Goal: Task Accomplishment & Management: Use online tool/utility

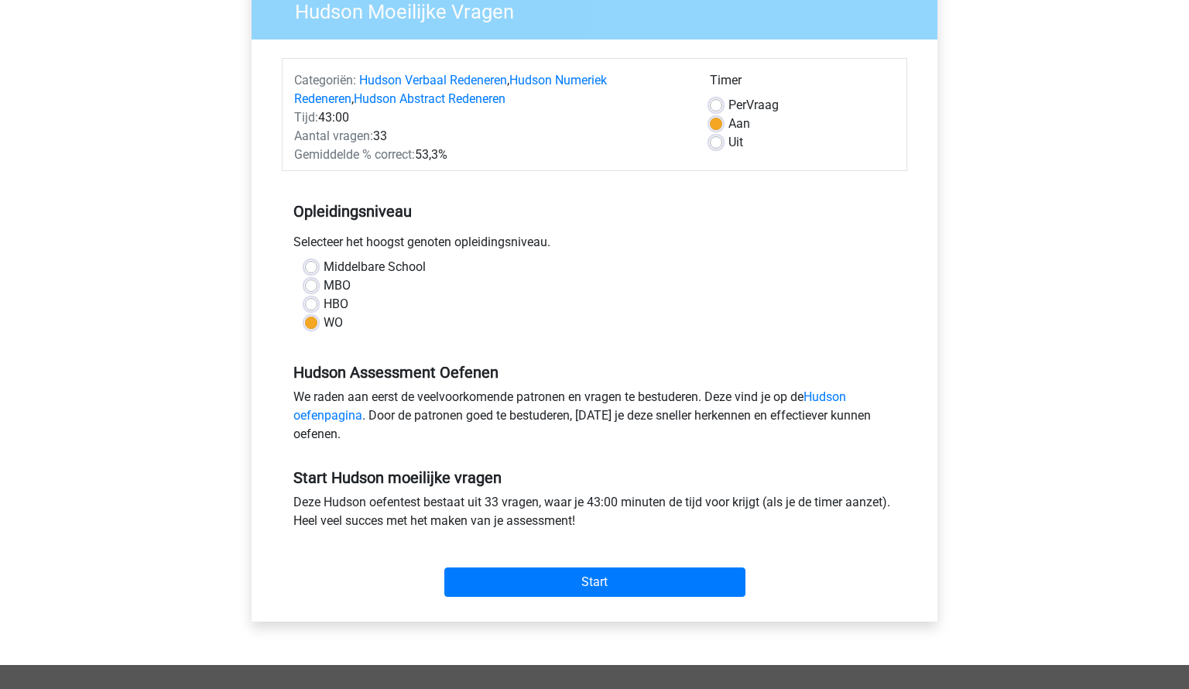
scroll to position [145, 0]
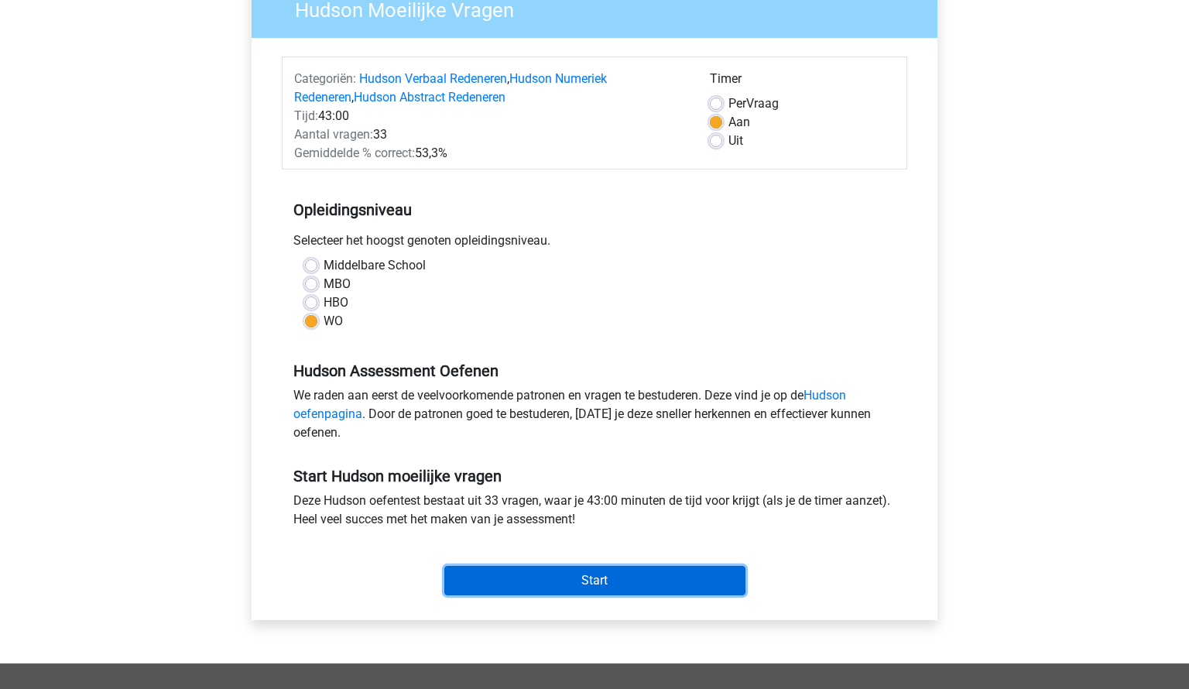
click at [584, 584] on input "Start" at bounding box center [594, 580] width 301 height 29
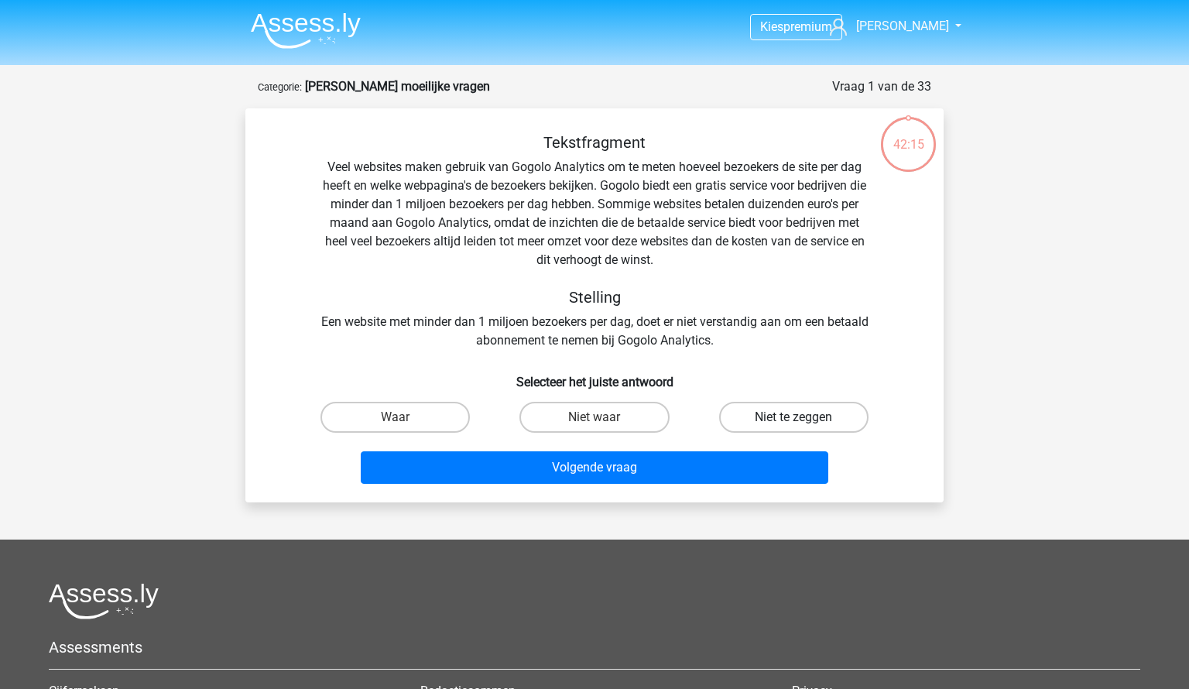
click at [790, 417] on label "Niet te zeggen" at bounding box center [793, 417] width 149 height 31
click at [793, 417] on input "Niet te zeggen" at bounding box center [798, 422] width 10 height 10
radio input "true"
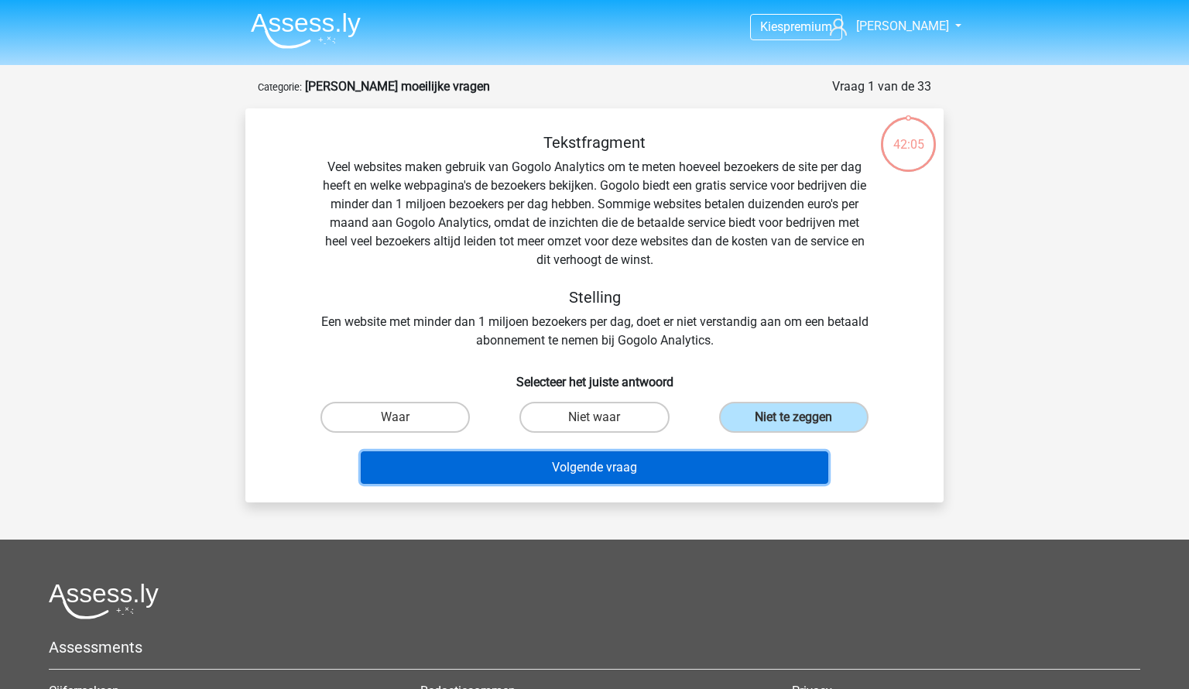
click at [570, 471] on button "Volgende vraag" at bounding box center [595, 467] width 468 height 33
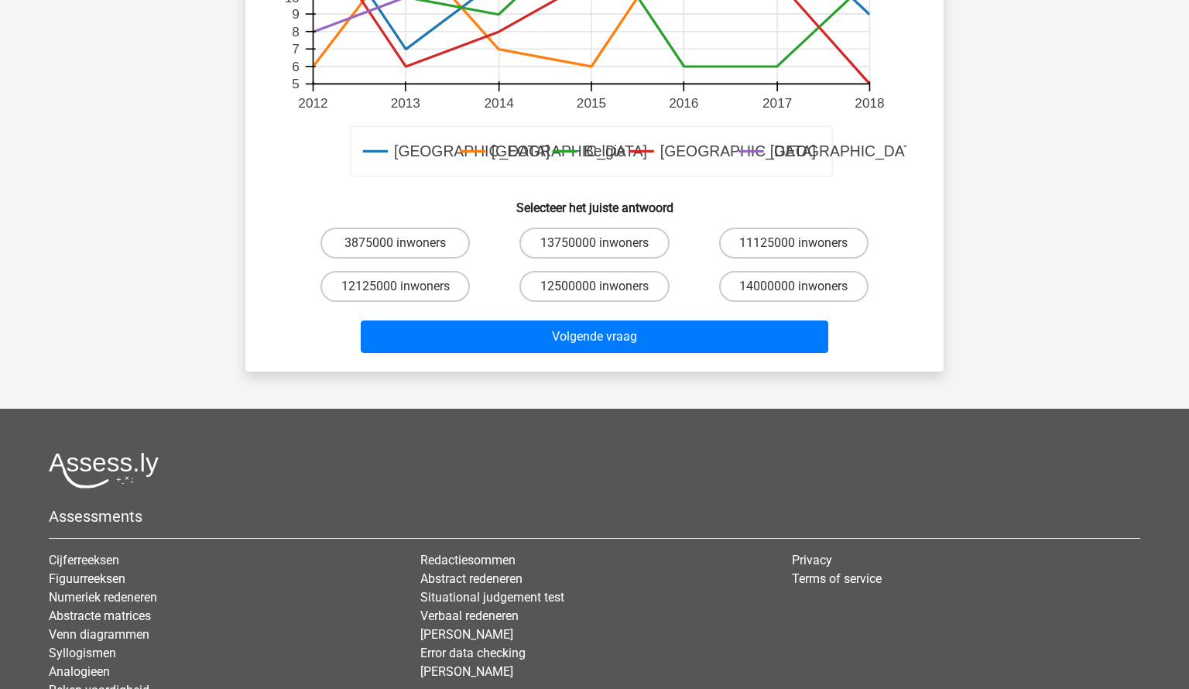
scroll to position [624, 0]
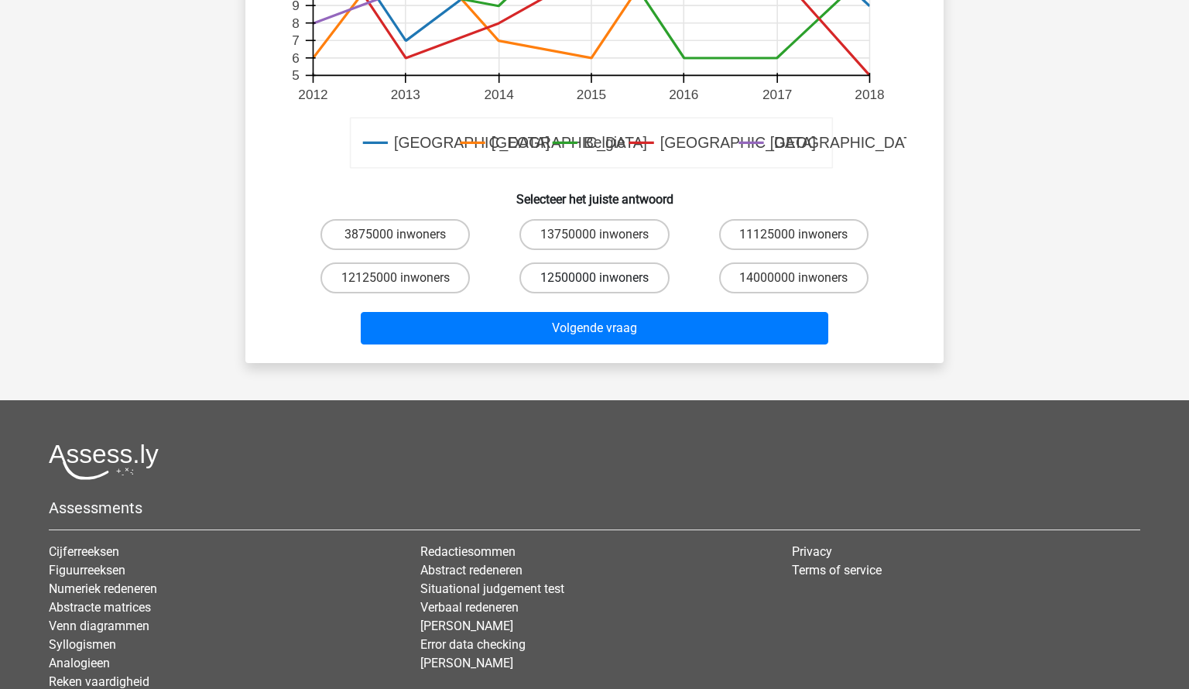
click at [611, 280] on label "12500000 inwoners" at bounding box center [593, 277] width 149 height 31
click at [605, 280] on input "12500000 inwoners" at bounding box center [599, 283] width 10 height 10
radio input "true"
click at [587, 344] on div "Volgende vraag" at bounding box center [595, 331] width 598 height 39
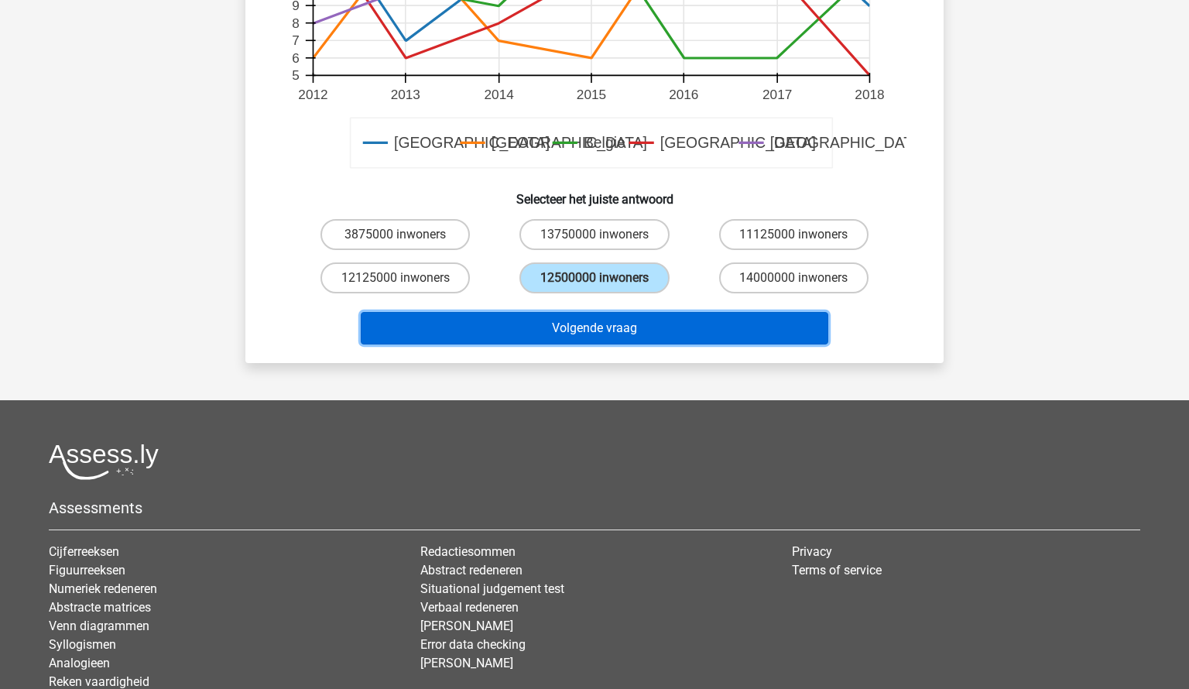
click at [582, 321] on button "Volgende vraag" at bounding box center [595, 328] width 468 height 33
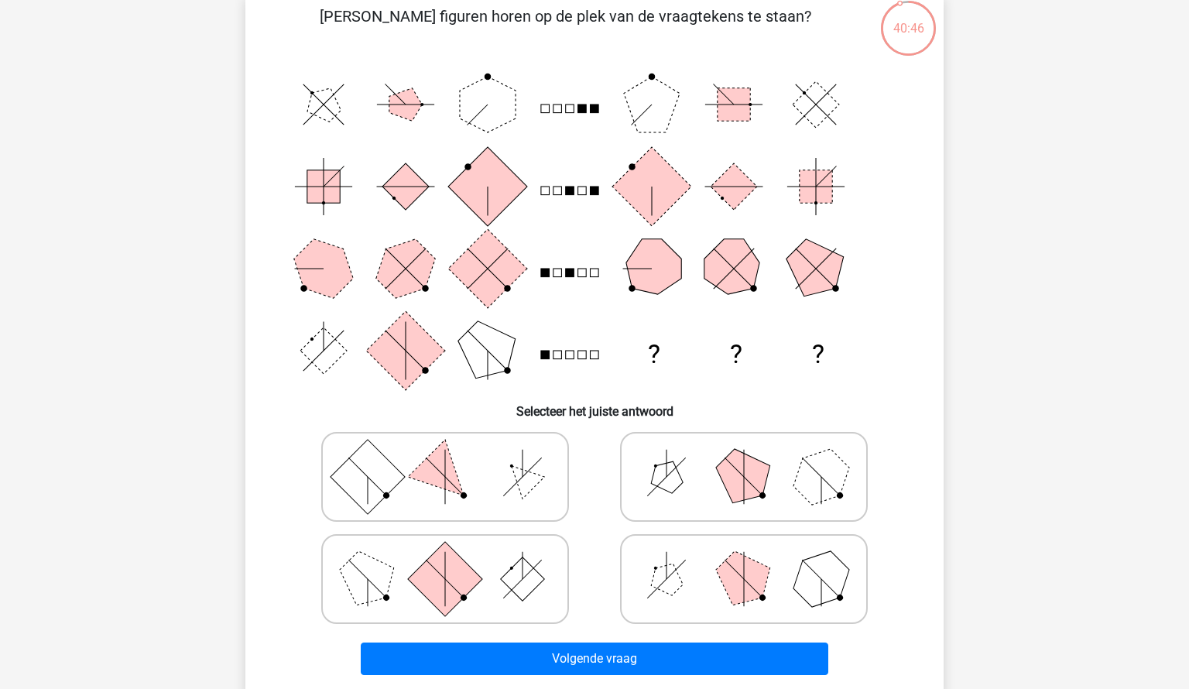
scroll to position [118, 0]
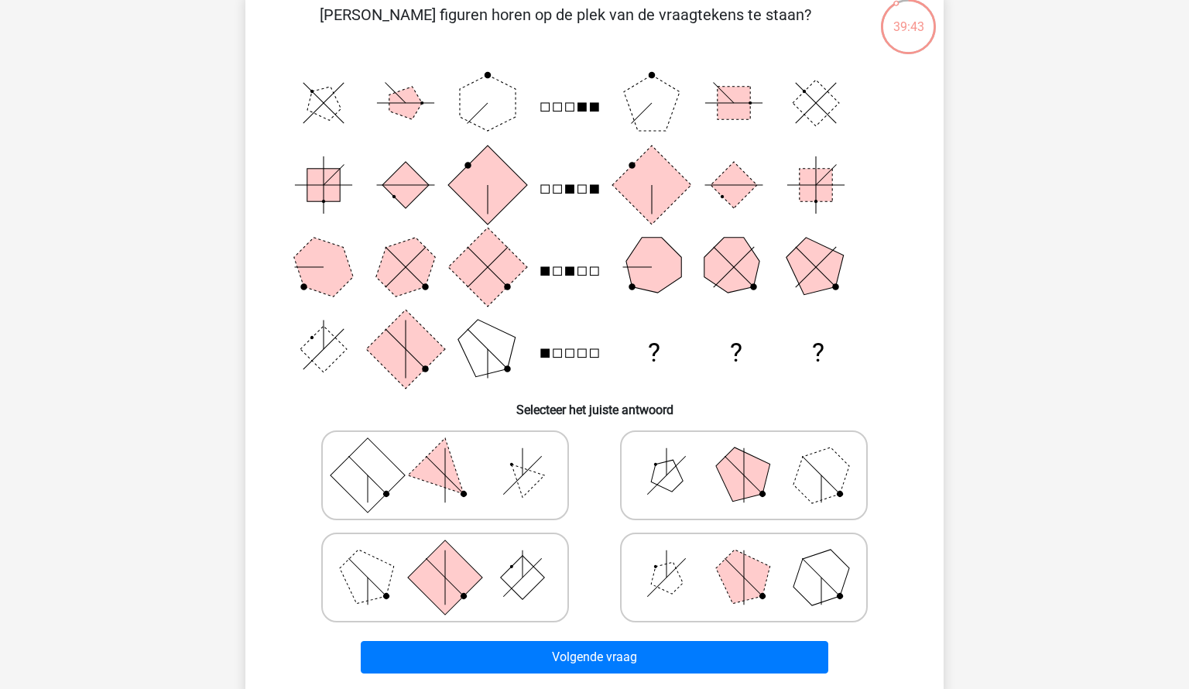
click at [536, 574] on rect at bounding box center [523, 577] width 44 height 44
click at [455, 558] on input "radio" at bounding box center [450, 553] width 10 height 10
radio input "true"
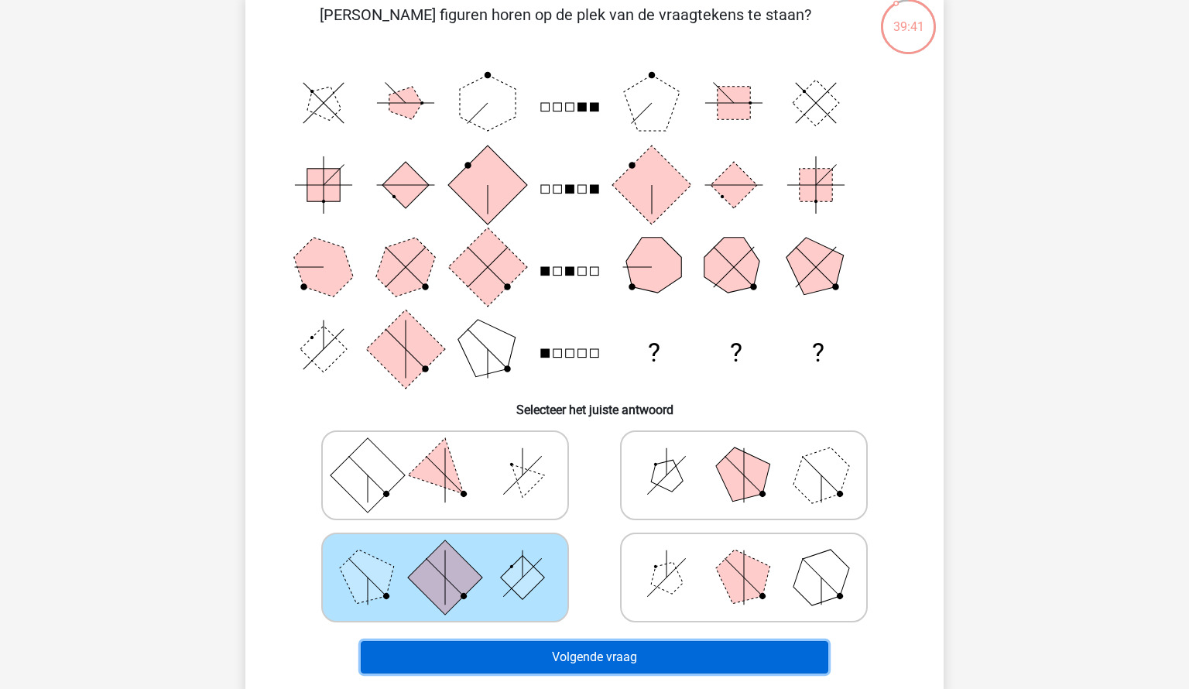
click at [601, 656] on button "Volgende vraag" at bounding box center [595, 657] width 468 height 33
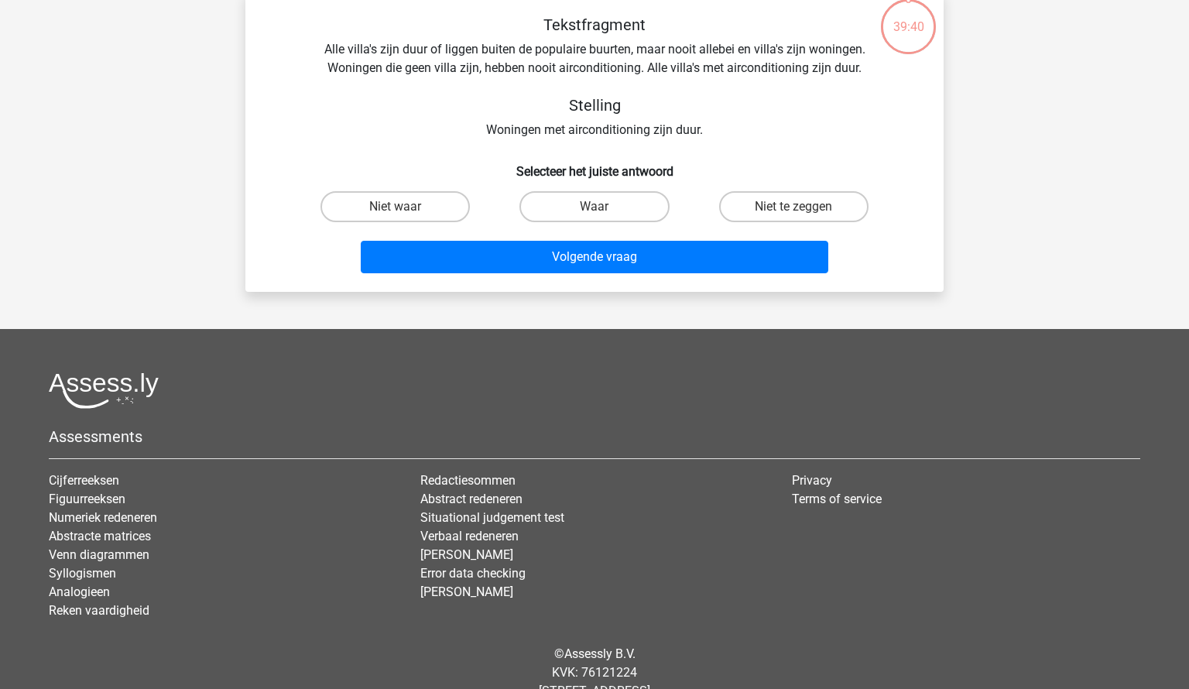
scroll to position [77, 0]
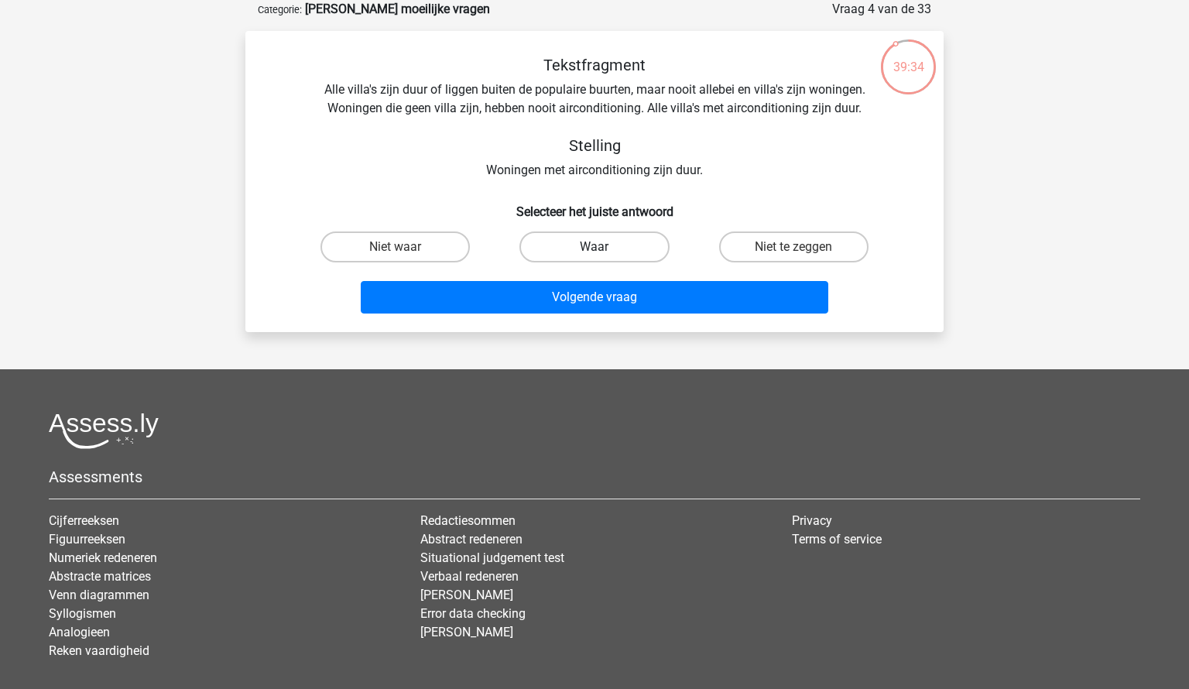
click at [633, 235] on label "Waar" at bounding box center [593, 246] width 149 height 31
click at [605, 247] on input "Waar" at bounding box center [599, 252] width 10 height 10
radio input "true"
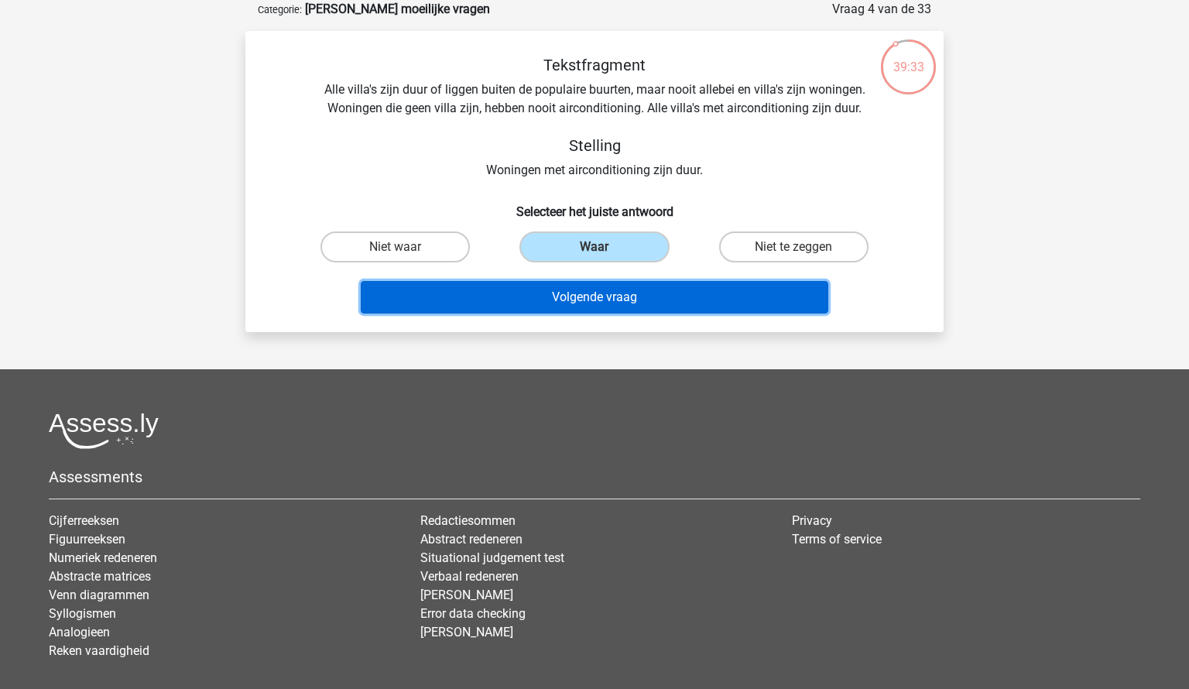
click at [624, 293] on button "Volgende vraag" at bounding box center [595, 297] width 468 height 33
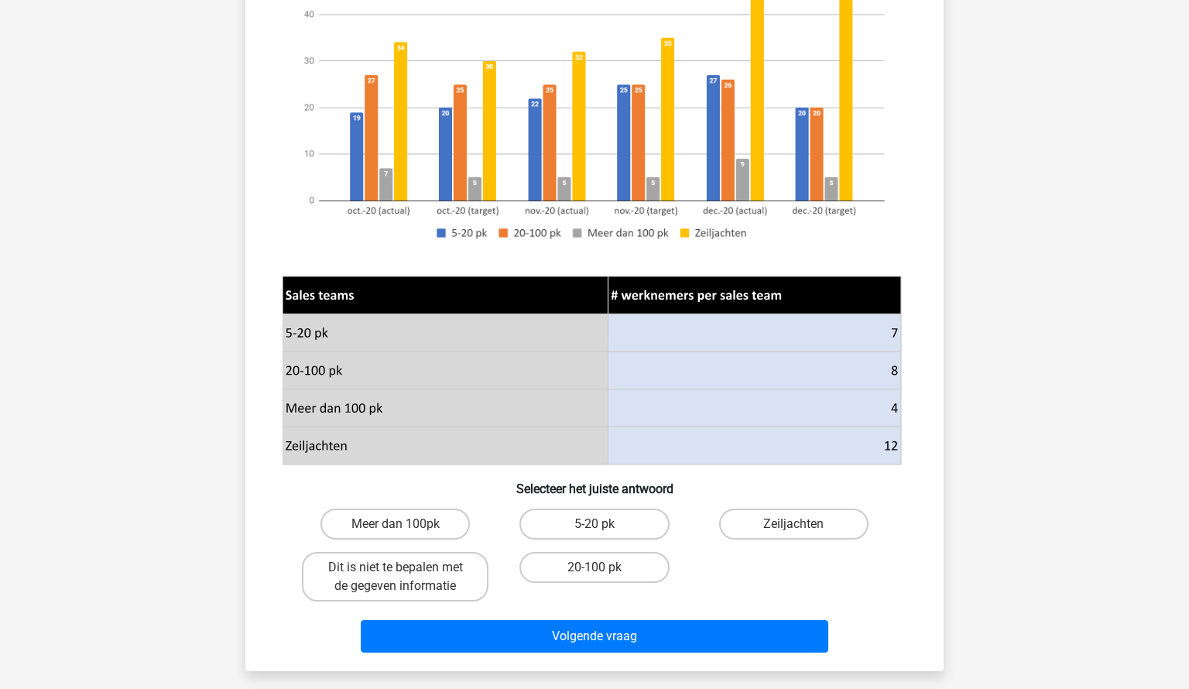
scroll to position [259, 0]
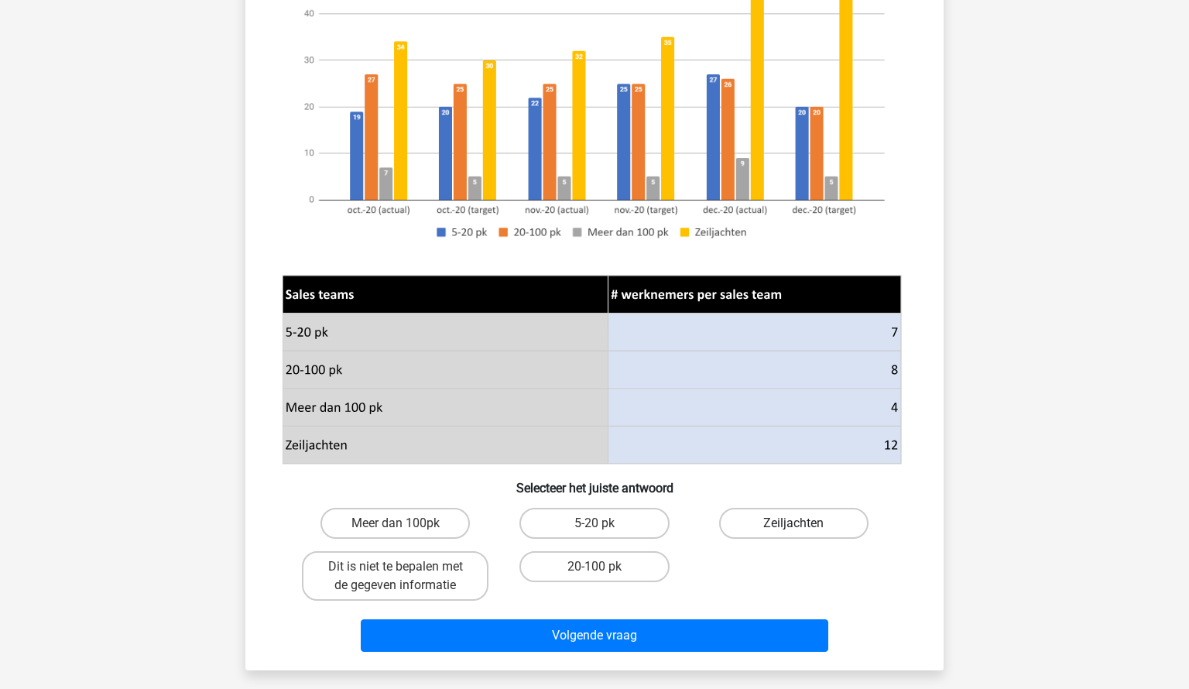
click at [760, 529] on label "Zeiljachten" at bounding box center [793, 523] width 149 height 31
click at [793, 529] on input "Zeiljachten" at bounding box center [798, 528] width 10 height 10
radio input "true"
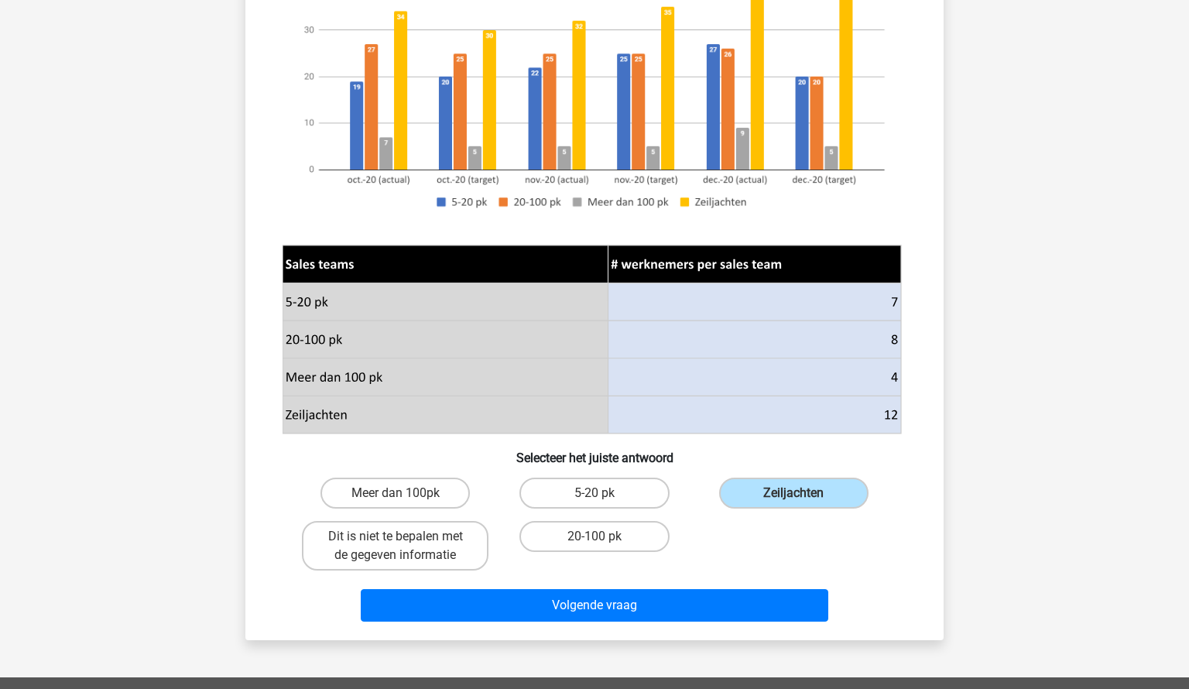
scroll to position [294, 0]
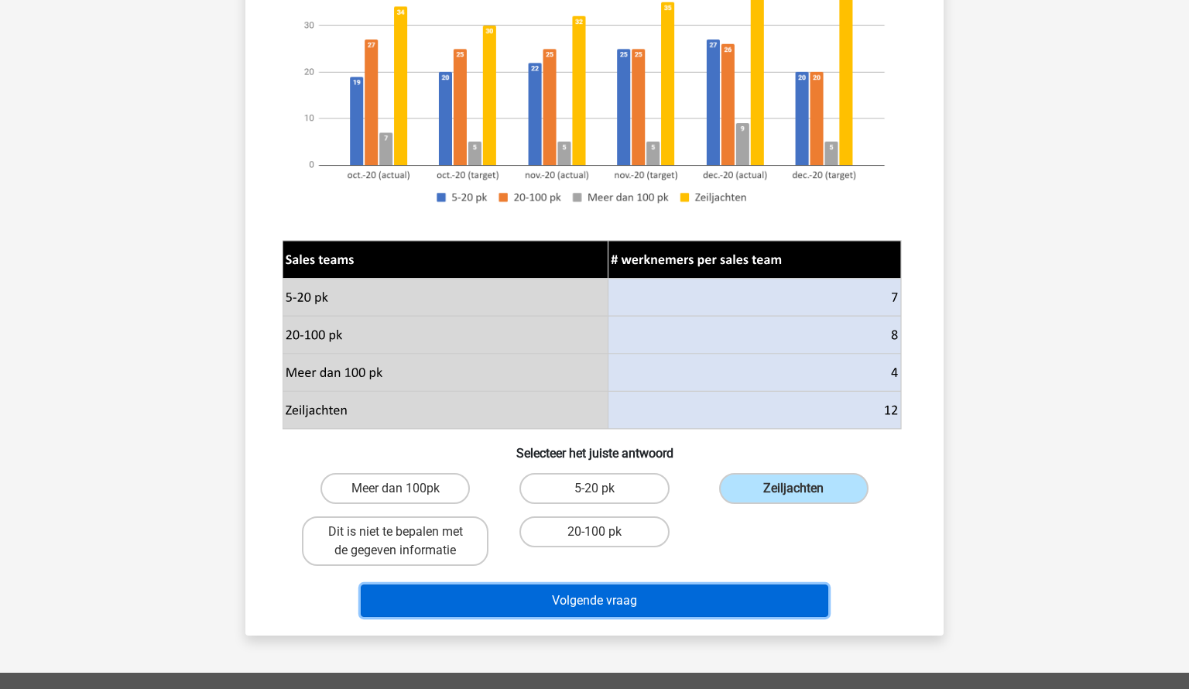
click at [602, 602] on button "Volgende vraag" at bounding box center [595, 600] width 468 height 33
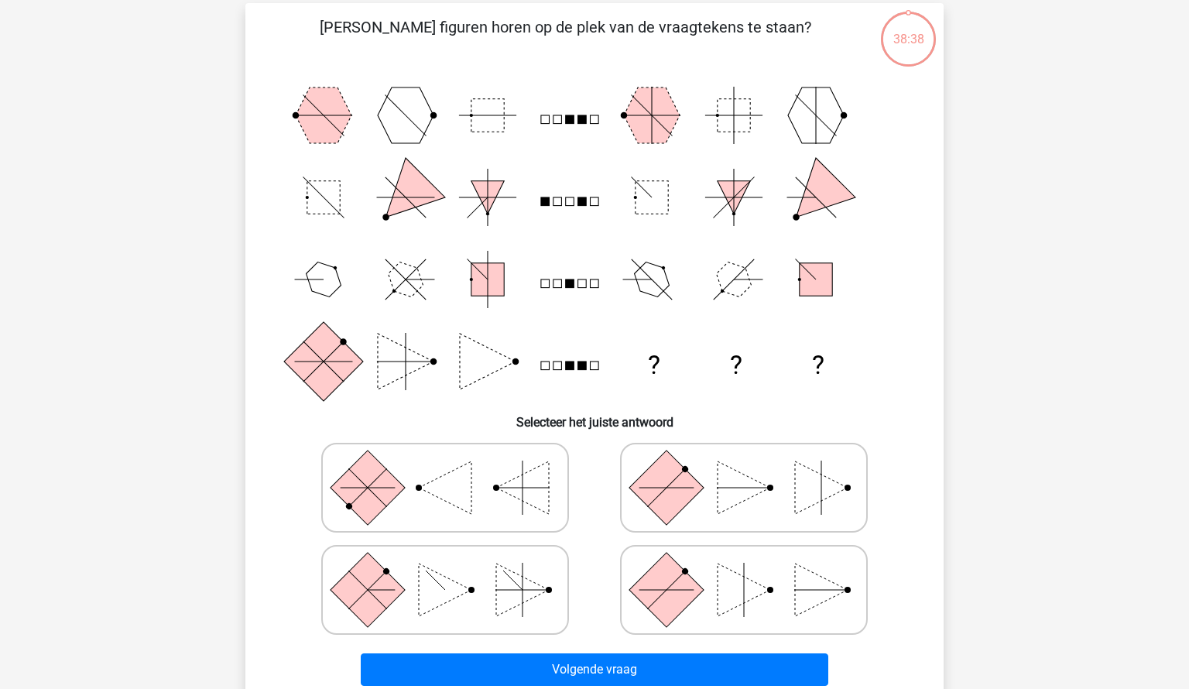
scroll to position [77, 0]
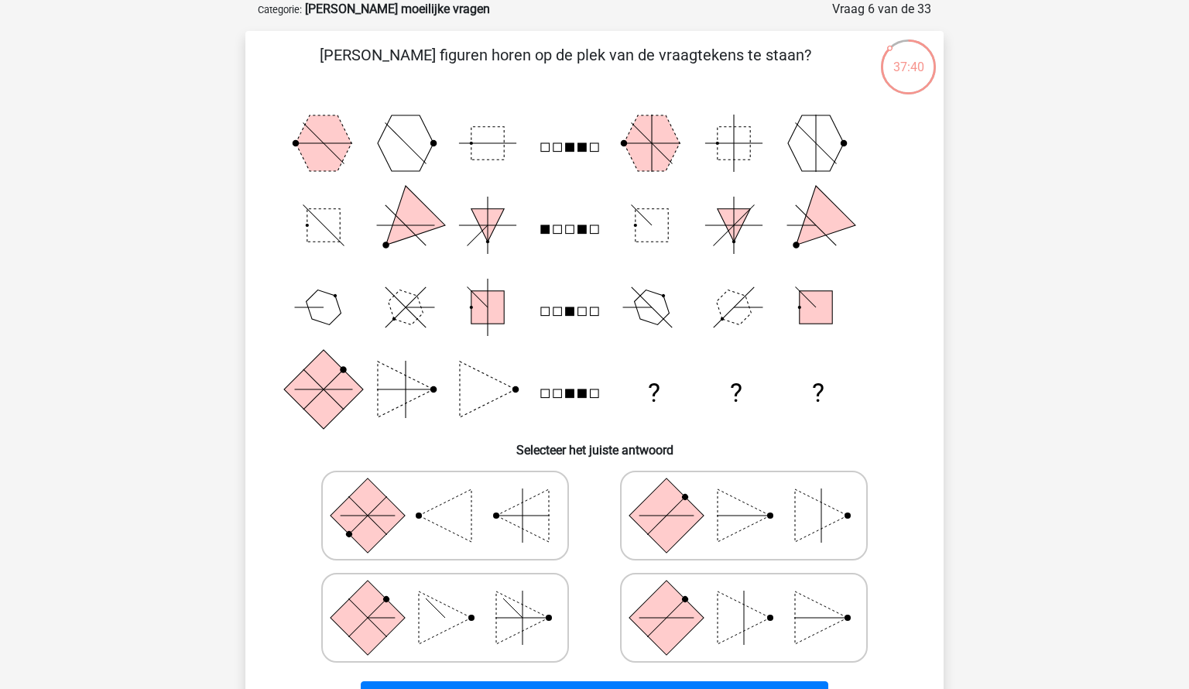
click at [745, 526] on polygon at bounding box center [744, 515] width 53 height 53
click at [745, 496] on input "radio" at bounding box center [749, 491] width 10 height 10
radio input "true"
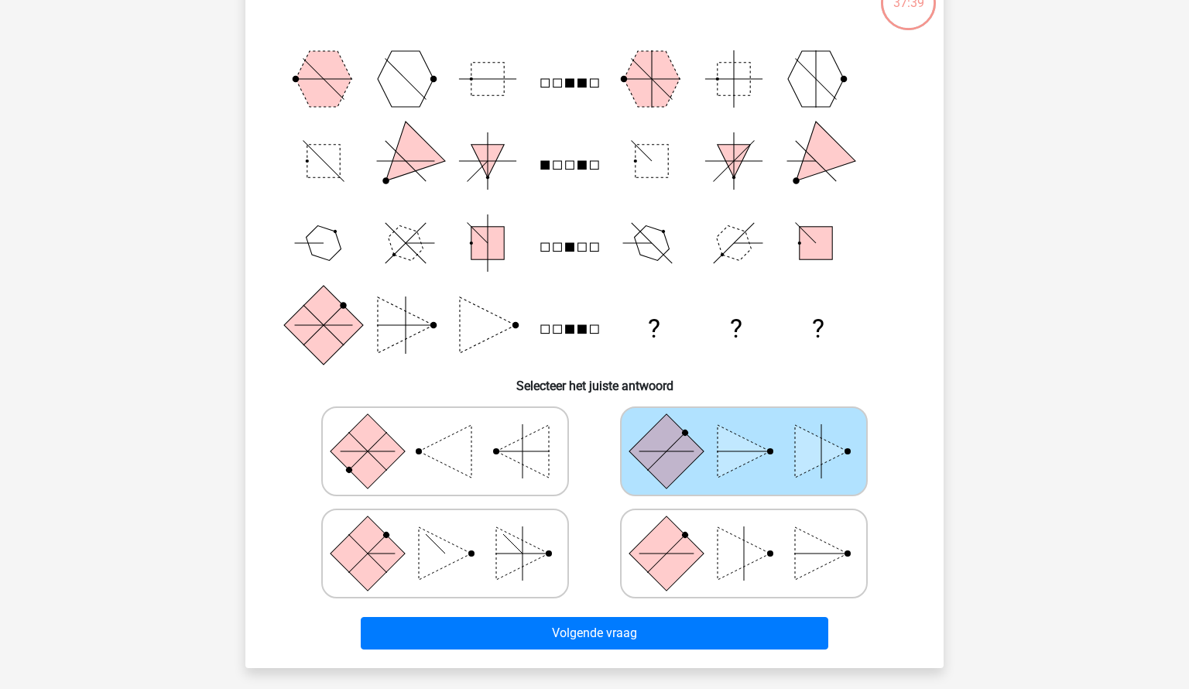
scroll to position [142, 0]
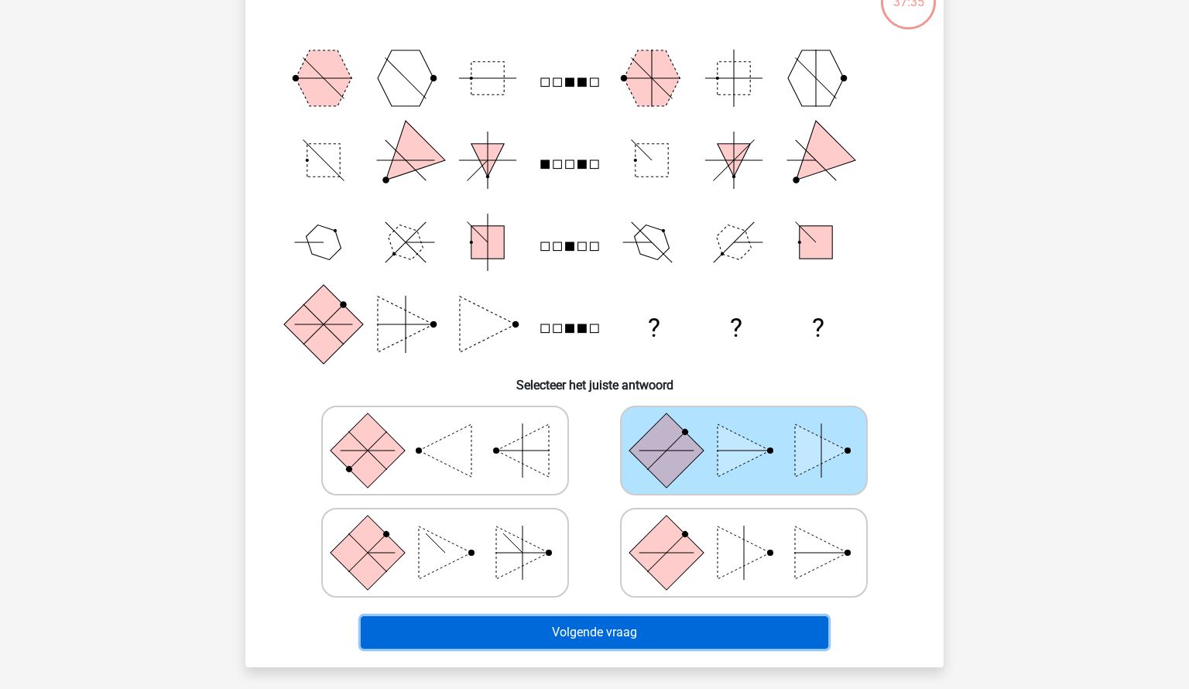
click at [624, 632] on button "Volgende vraag" at bounding box center [595, 632] width 468 height 33
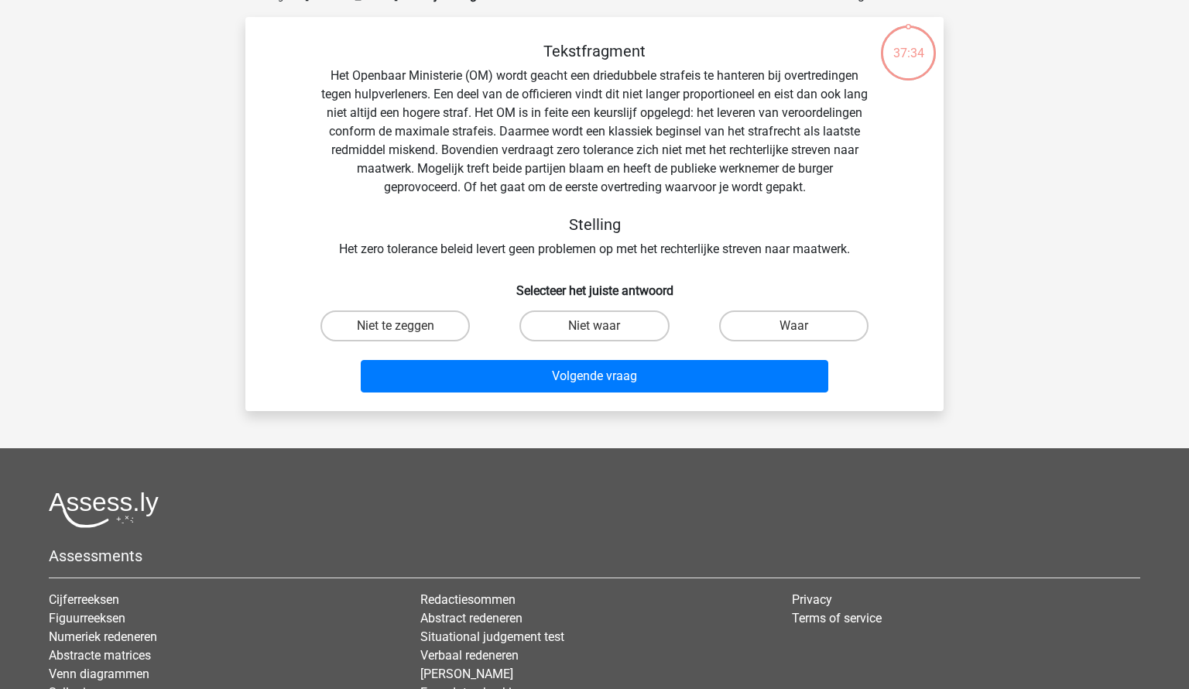
scroll to position [77, 0]
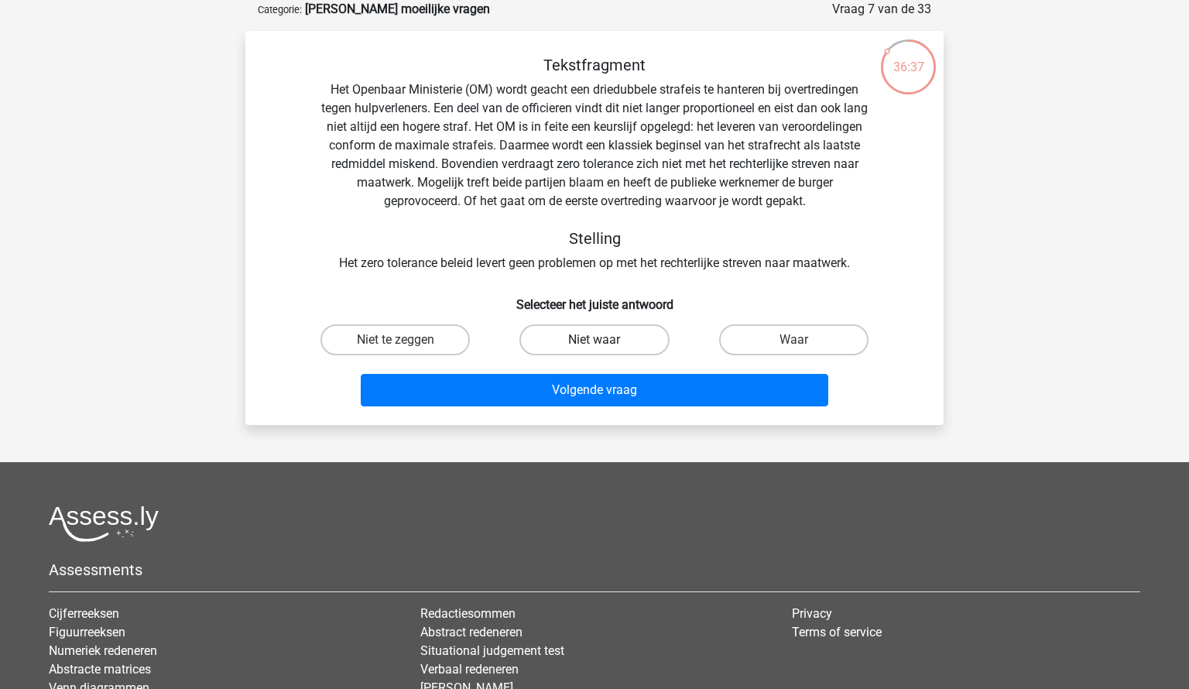
click at [624, 341] on label "Niet waar" at bounding box center [593, 339] width 149 height 31
click at [605, 341] on input "Niet waar" at bounding box center [599, 345] width 10 height 10
radio input "true"
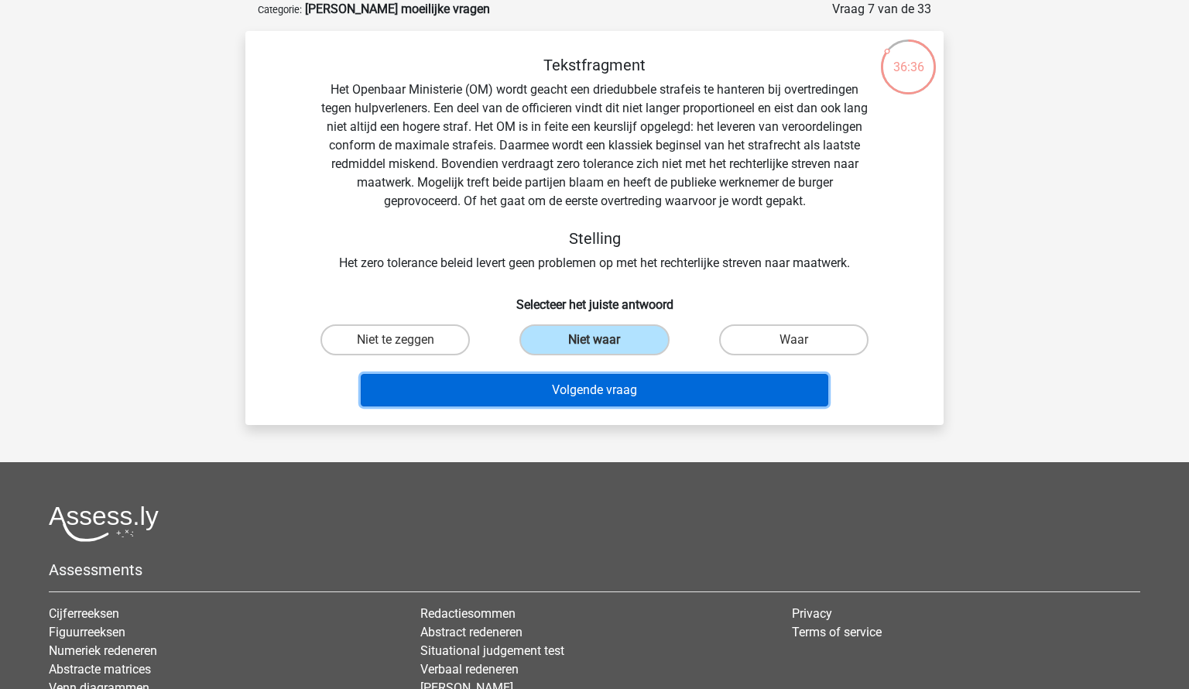
click at [621, 389] on button "Volgende vraag" at bounding box center [595, 390] width 468 height 33
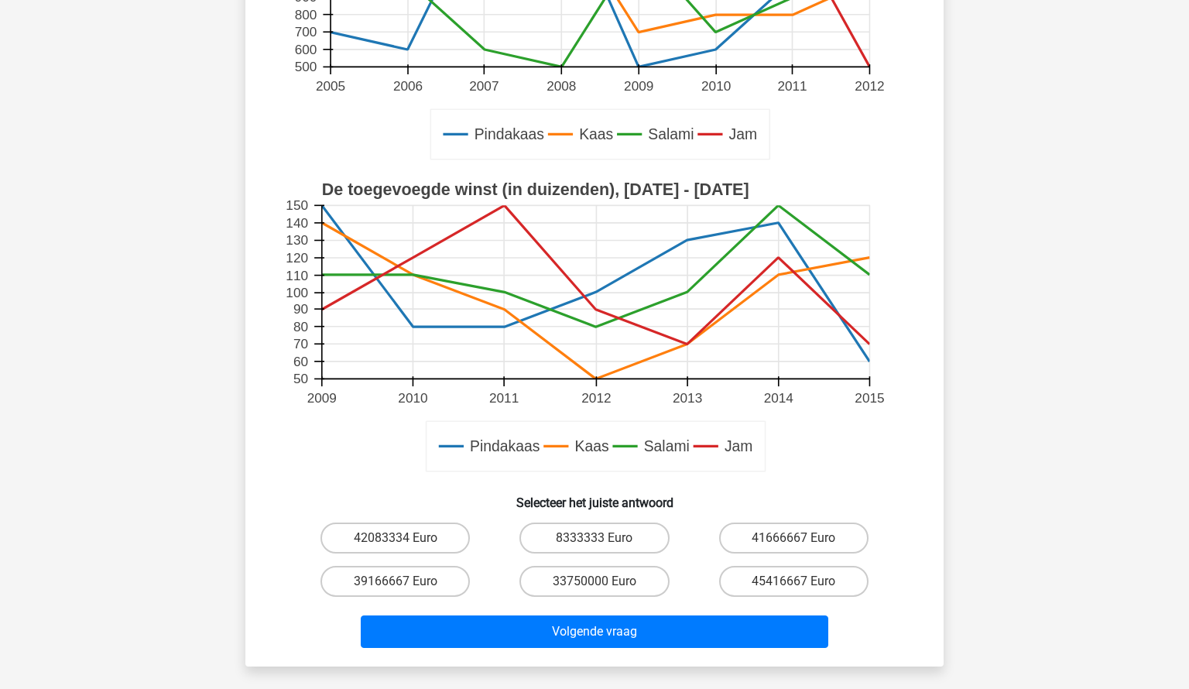
scroll to position [393, 0]
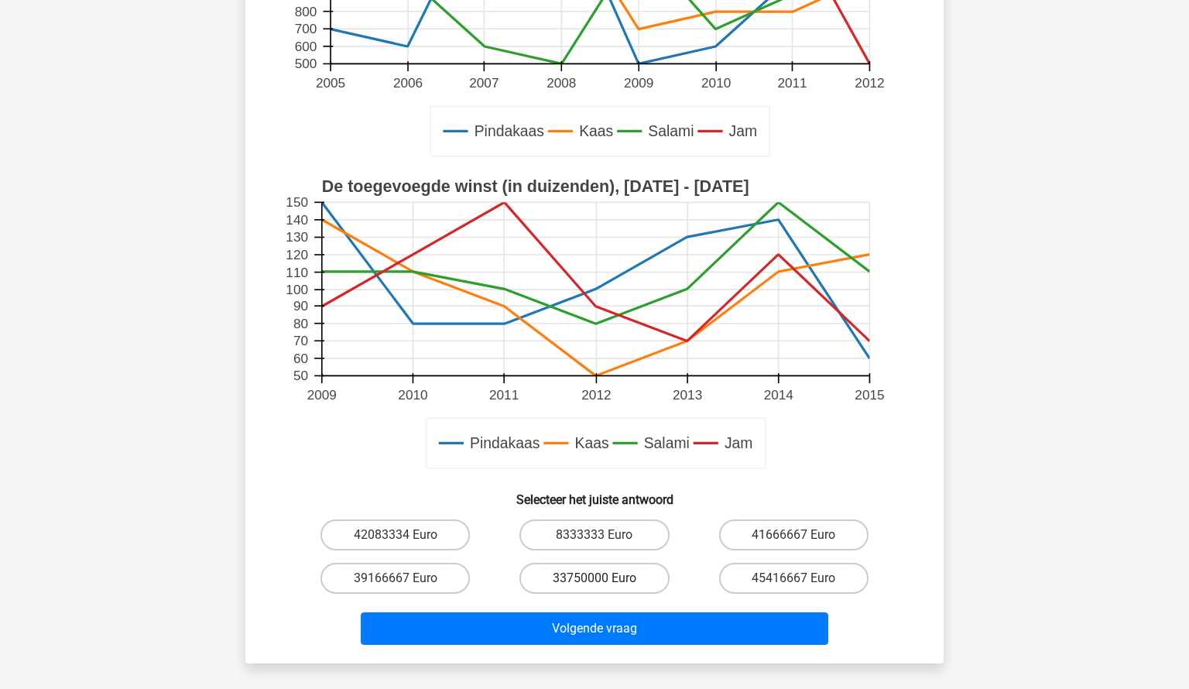
click at [618, 574] on label "33750000 Euro" at bounding box center [593, 578] width 149 height 31
click at [605, 578] on input "33750000 Euro" at bounding box center [599, 583] width 10 height 10
radio input "true"
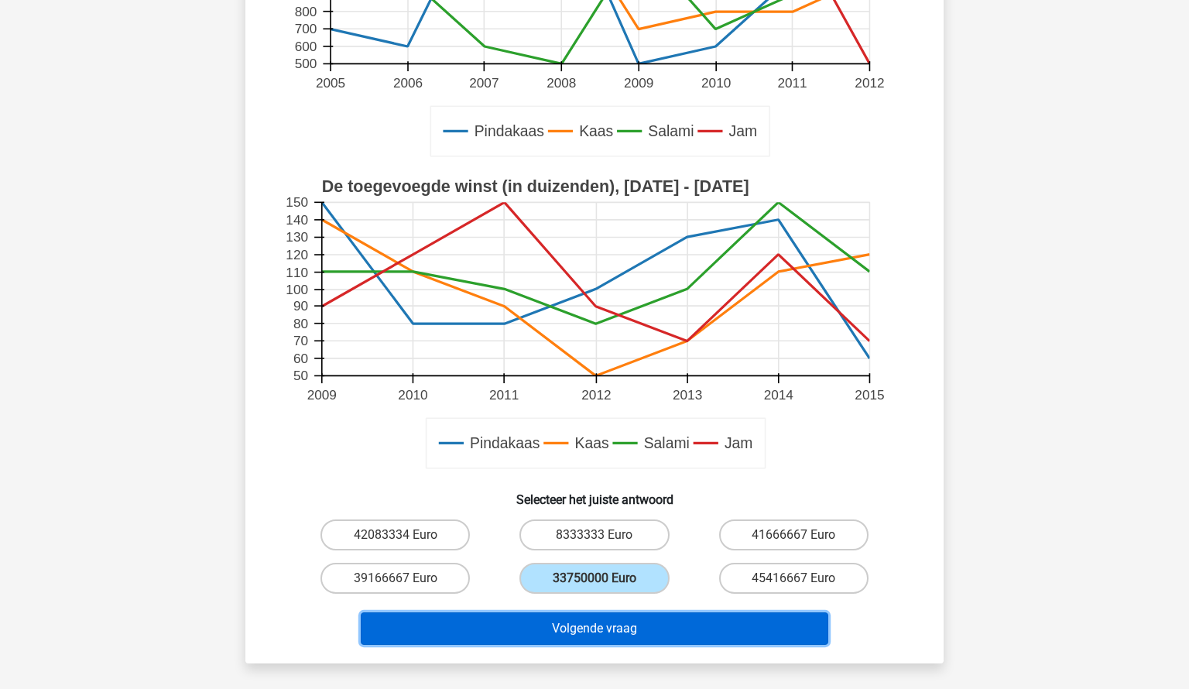
click at [615, 623] on button "Volgende vraag" at bounding box center [595, 628] width 468 height 33
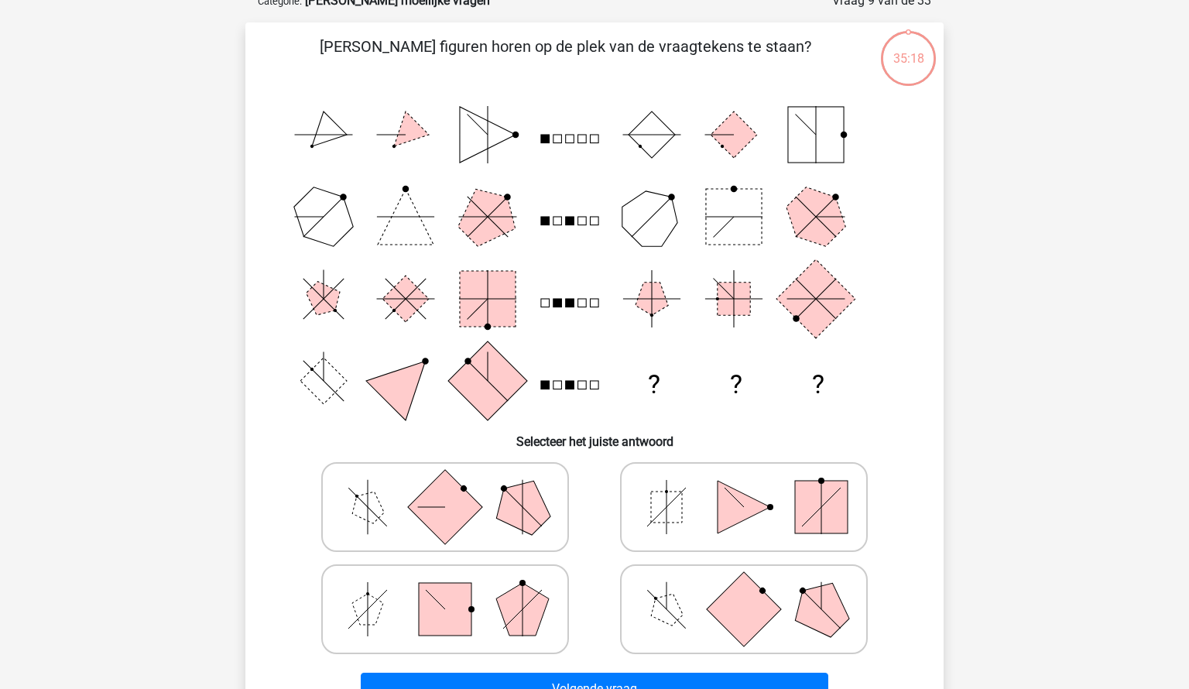
scroll to position [77, 0]
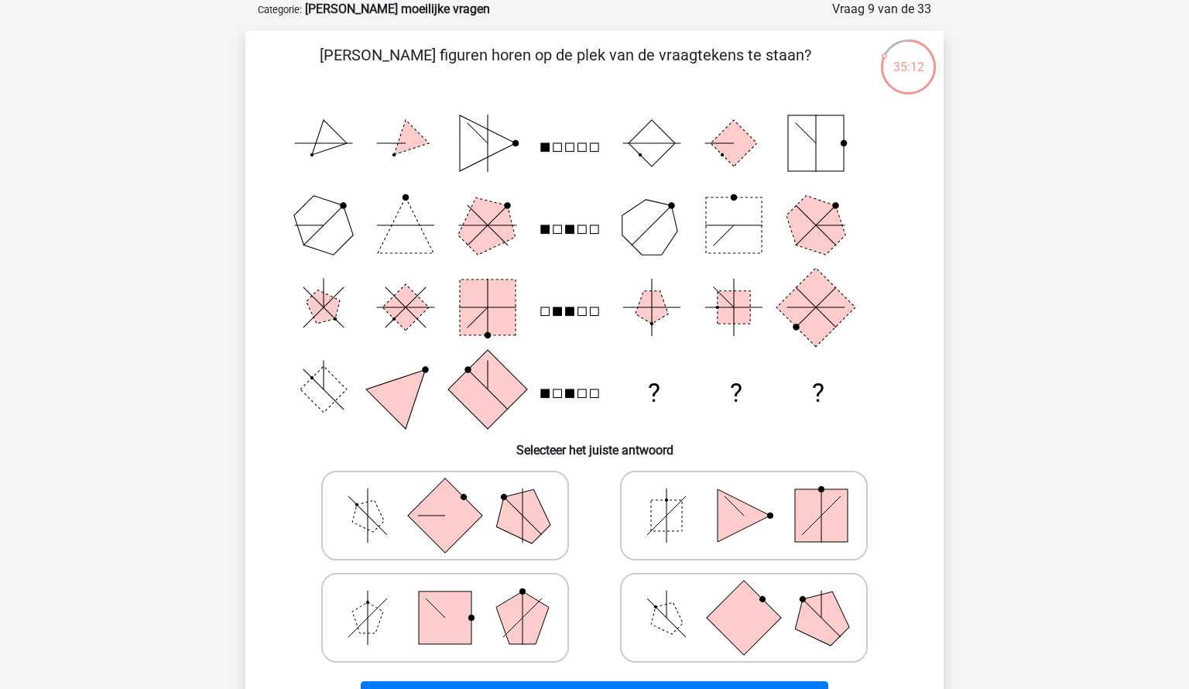
click at [776, 330] on icon "? ? ?" at bounding box center [595, 266] width 624 height 328
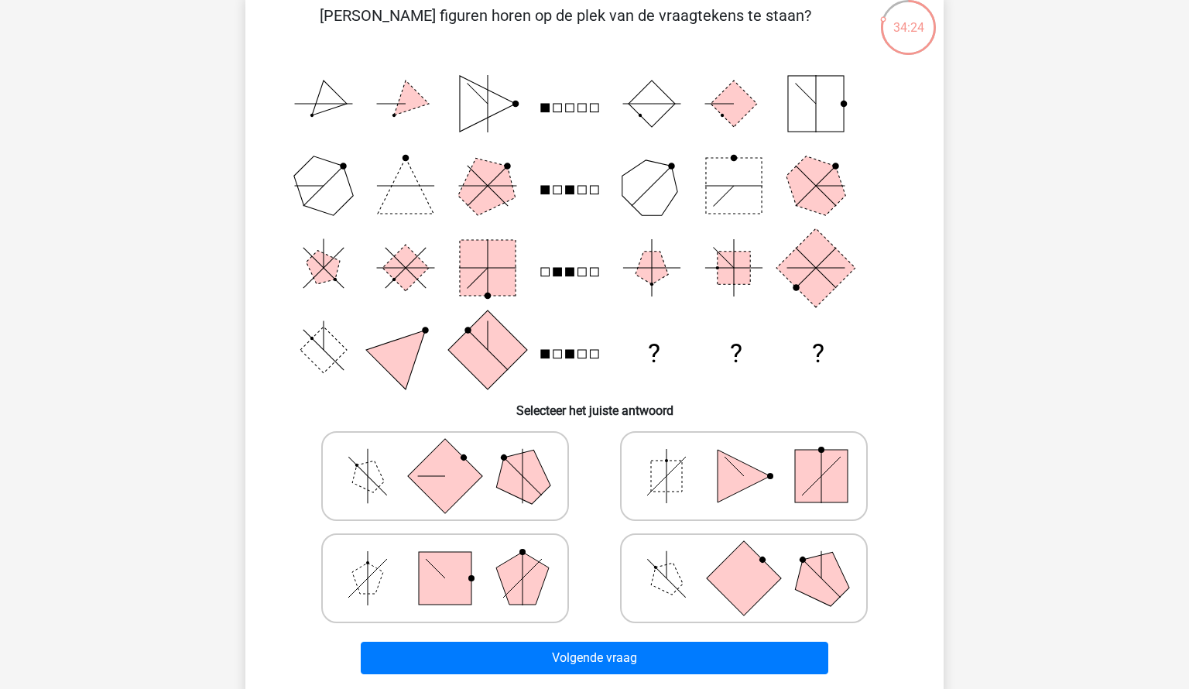
scroll to position [118, 0]
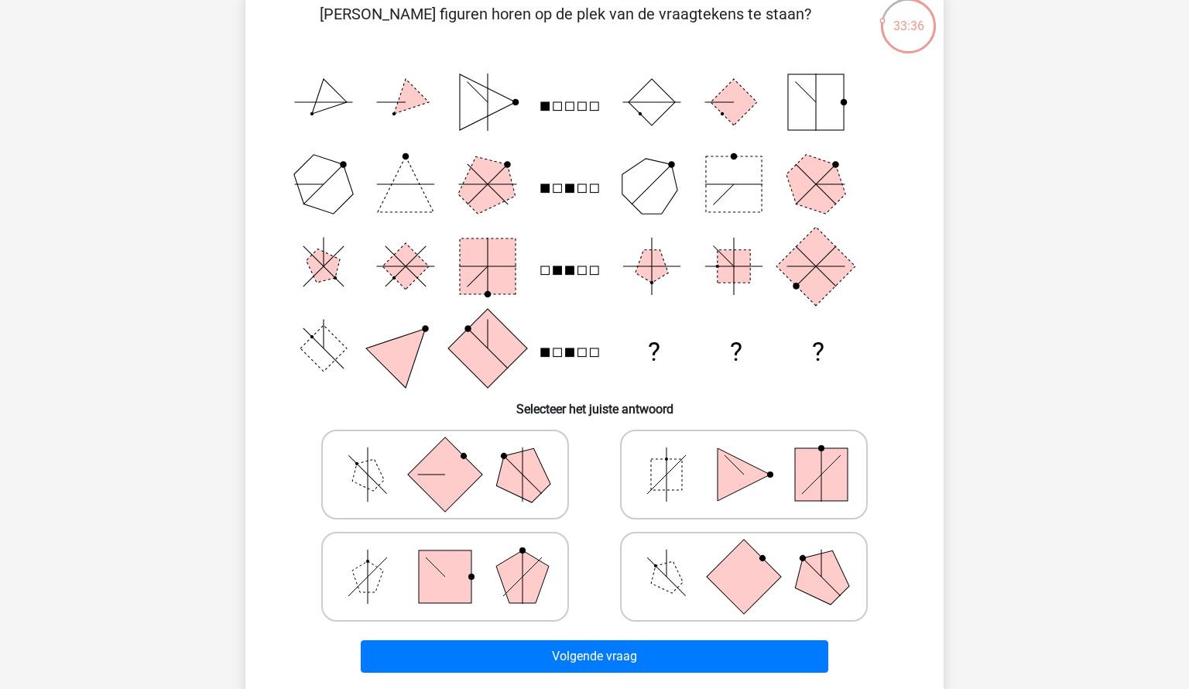
click at [632, 584] on icon at bounding box center [744, 576] width 232 height 77
click at [744, 557] on input "radio" at bounding box center [749, 552] width 10 height 10
radio input "true"
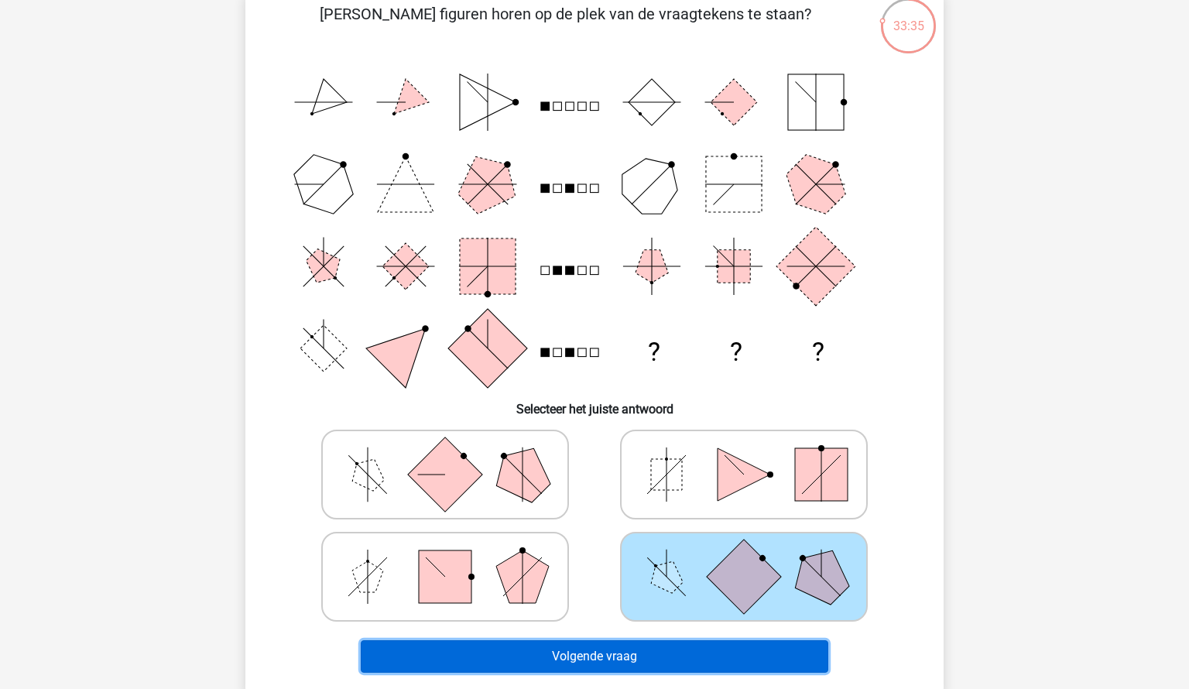
click at [583, 646] on button "Volgende vraag" at bounding box center [595, 656] width 468 height 33
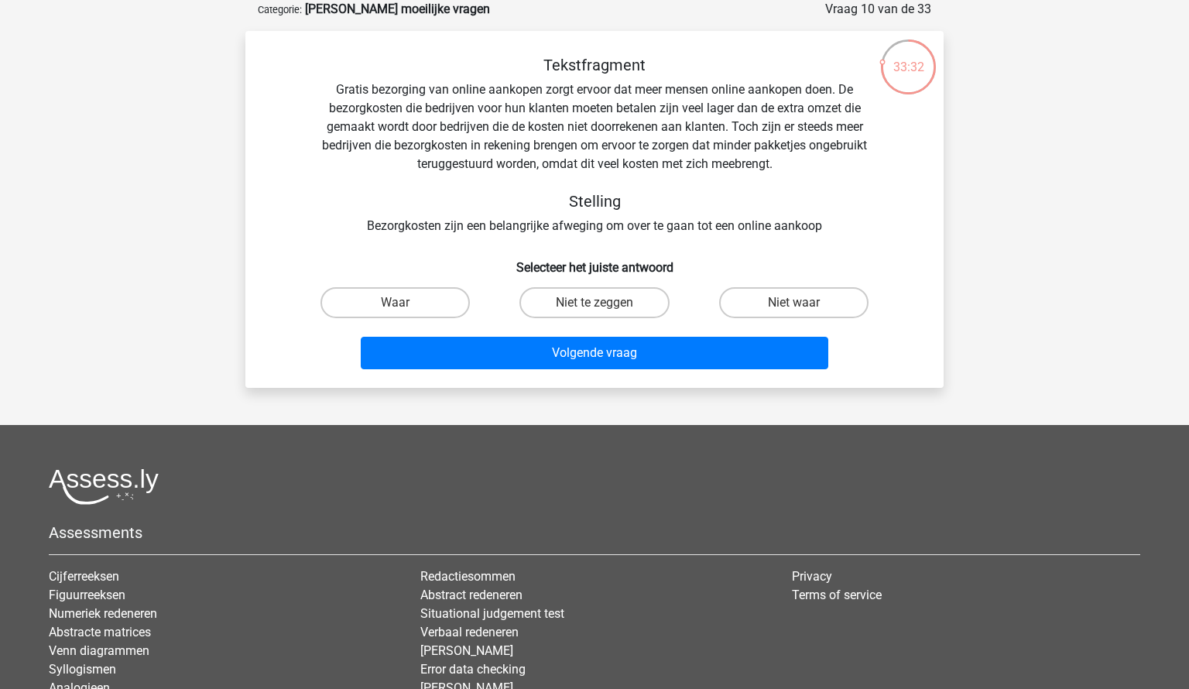
scroll to position [0, 0]
